Goal: Task Accomplishment & Management: Use online tool/utility

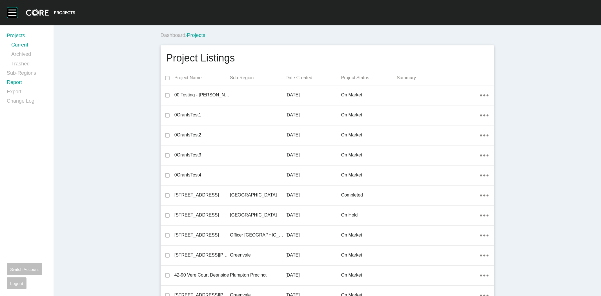
click at [13, 81] on link "Report" at bounding box center [27, 83] width 40 height 9
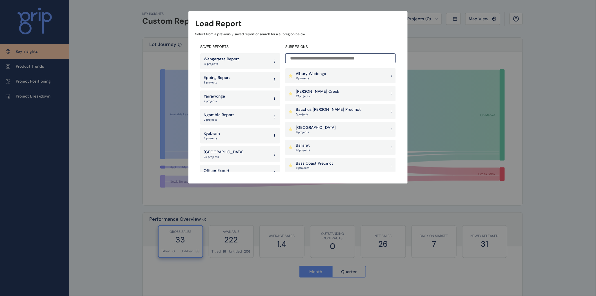
click at [309, 57] on input at bounding box center [341, 58] width 110 height 10
click at [240, 91] on div "Geelong Ex SC 62 projects" at bounding box center [240, 97] width 80 height 16
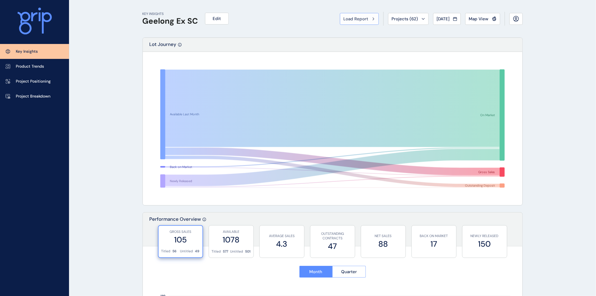
click at [350, 22] on button "Load Report" at bounding box center [359, 19] width 39 height 12
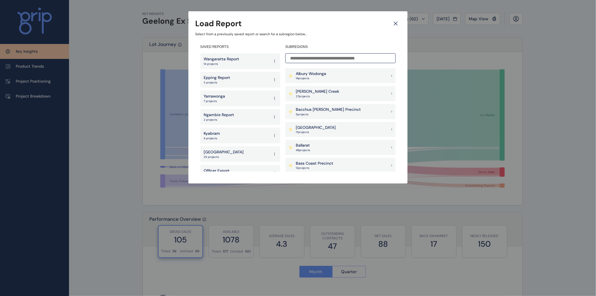
click at [309, 93] on p "[PERSON_NAME] Creek" at bounding box center [317, 92] width 43 height 6
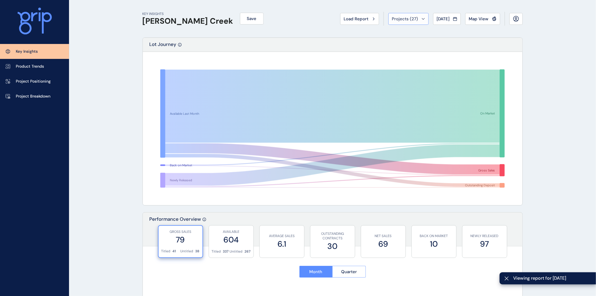
click at [393, 20] on span "Projects ( 27 )" at bounding box center [405, 19] width 26 height 6
click at [362, 16] on button "Load Report" at bounding box center [359, 19] width 39 height 12
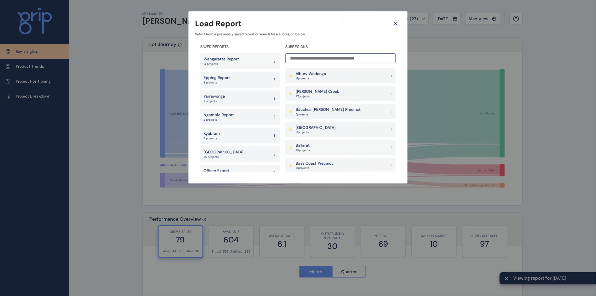
click at [317, 55] on input at bounding box center [341, 58] width 110 height 10
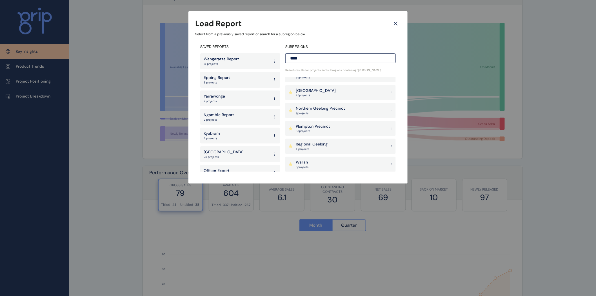
scroll to position [52, 0]
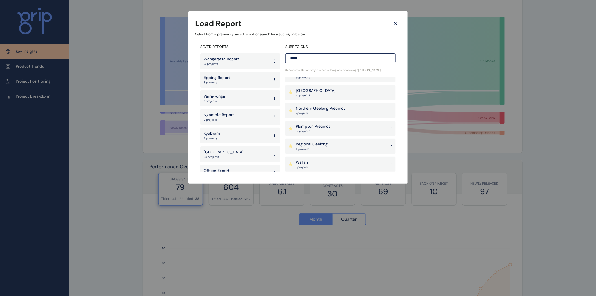
type input "****"
click at [324, 108] on p "Northern Geelong Precinct" at bounding box center [320, 109] width 49 height 6
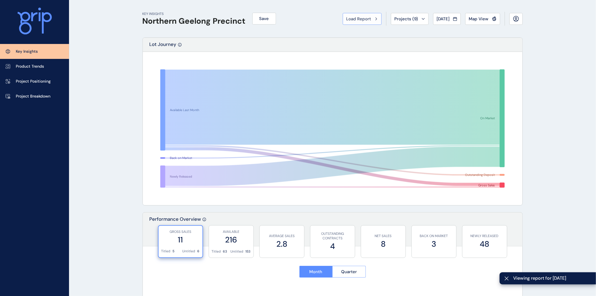
click at [362, 21] on span "Load Report" at bounding box center [359, 19] width 25 height 6
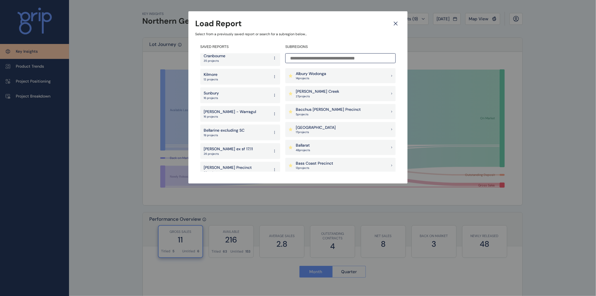
scroll to position [231, 0]
click at [223, 127] on p "Bellarine excluding SC" at bounding box center [224, 130] width 41 height 6
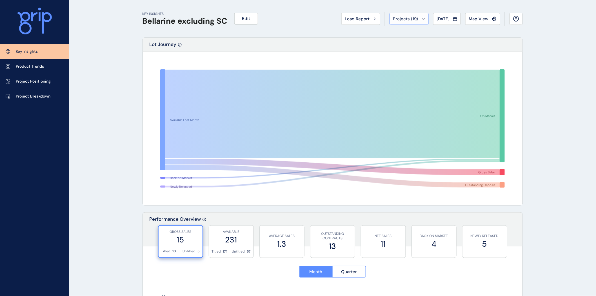
click at [404, 19] on span "Projects ( 19 )" at bounding box center [405, 19] width 25 height 6
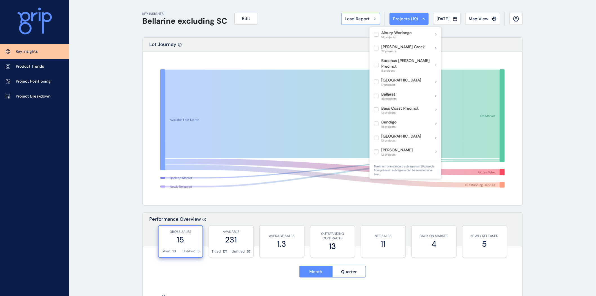
click at [348, 18] on span "Load Report" at bounding box center [357, 19] width 25 height 6
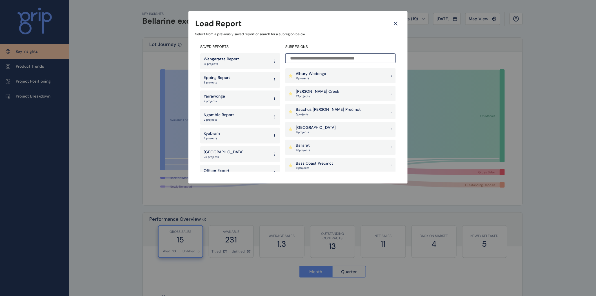
click at [299, 59] on input at bounding box center [341, 58] width 110 height 10
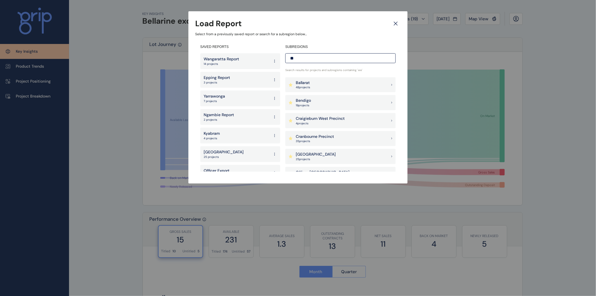
type input "*"
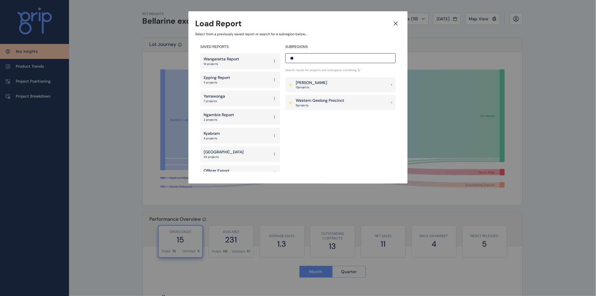
type input "**"
click at [323, 105] on p "6 project s" at bounding box center [320, 105] width 48 height 4
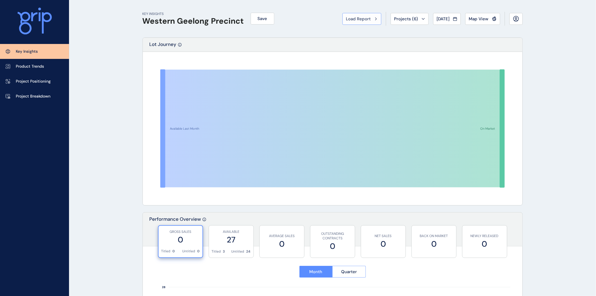
click at [370, 20] on div "Load Report" at bounding box center [362, 19] width 32 height 6
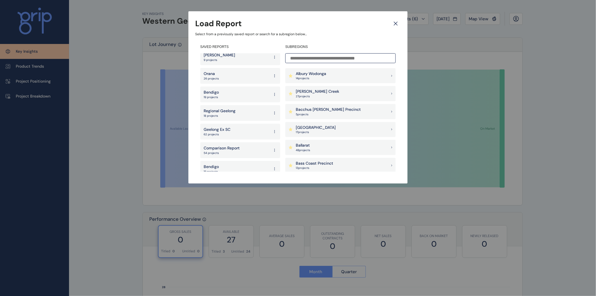
scroll to position [418, 0]
click at [240, 124] on div "Geelong Ex SC 62 projects" at bounding box center [240, 131] width 80 height 16
